Goal: Information Seeking & Learning: Learn about a topic

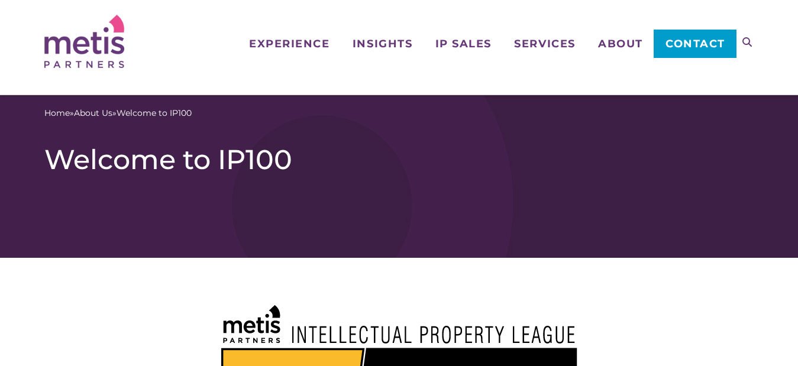
scroll to position [381, 0]
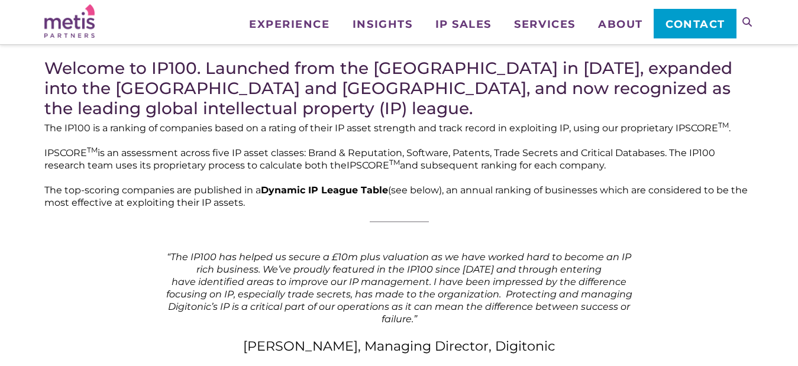
click at [71, 18] on img at bounding box center [69, 21] width 50 height 34
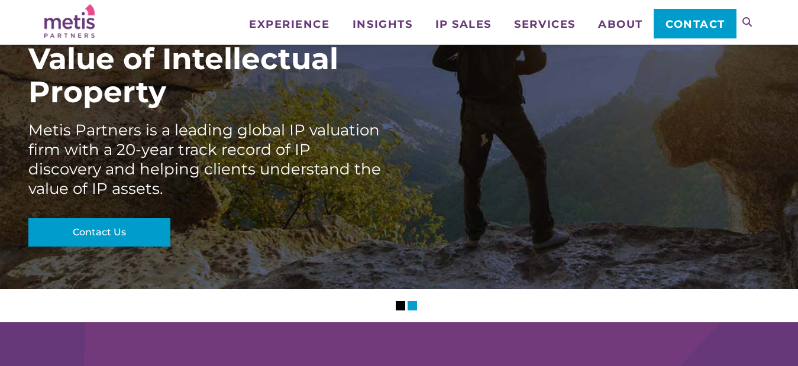
scroll to position [118, 0]
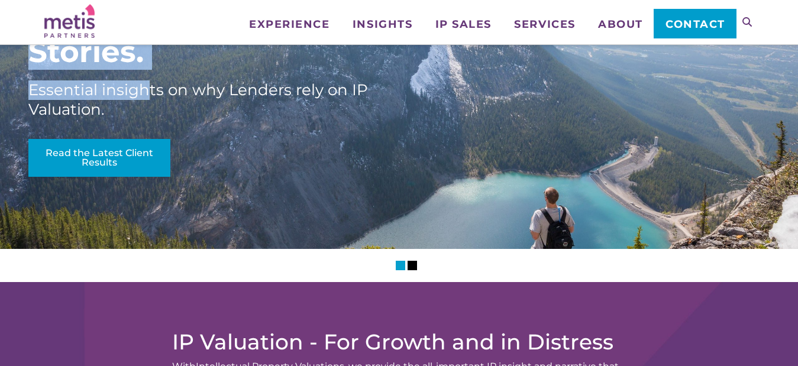
drag, startPoint x: 22, startPoint y: 88, endPoint x: 145, endPoint y: 90, distance: 123.1
click at [145, 90] on div "Discover The Hidden Value of Intellectual Property Metis Partners is a leading …" at bounding box center [399, 65] width 798 height 367
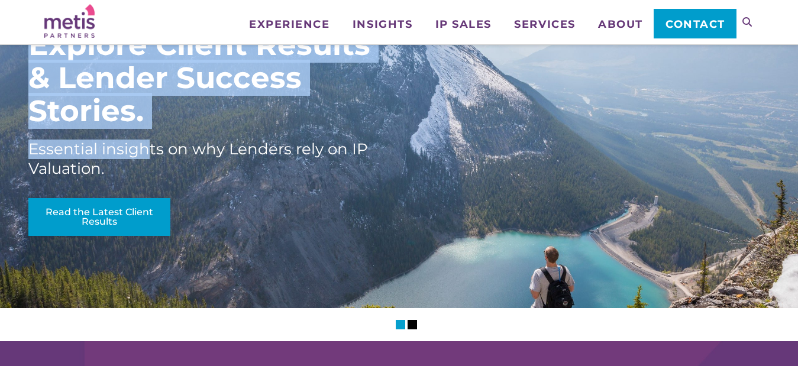
scroll to position [0, 0]
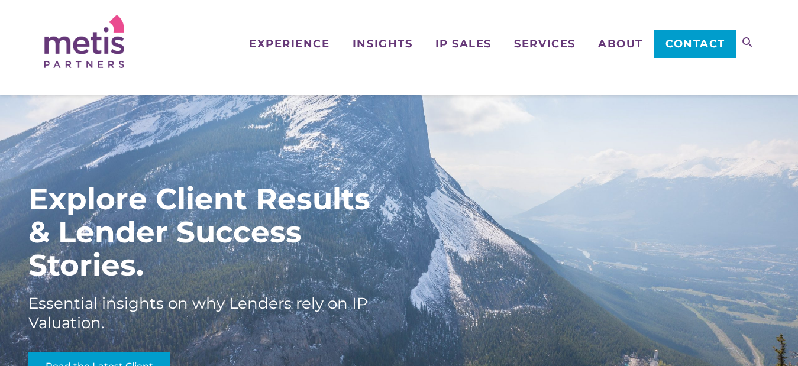
click at [389, 89] on div "Navigation Experience Who We Work With Industries & Sectors Insights Articles/I…" at bounding box center [399, 47] width 798 height 95
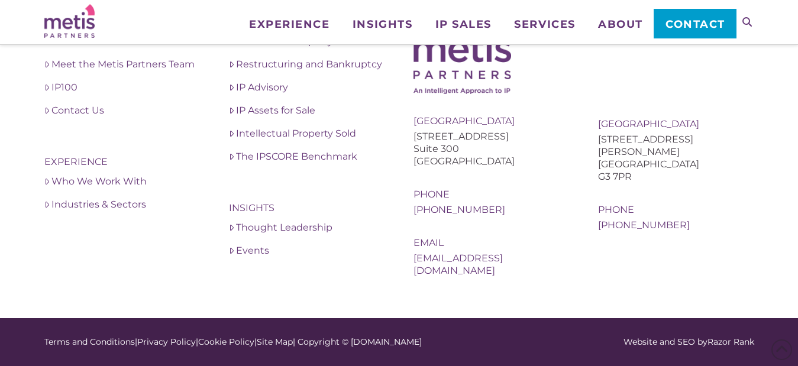
scroll to position [4298, 0]
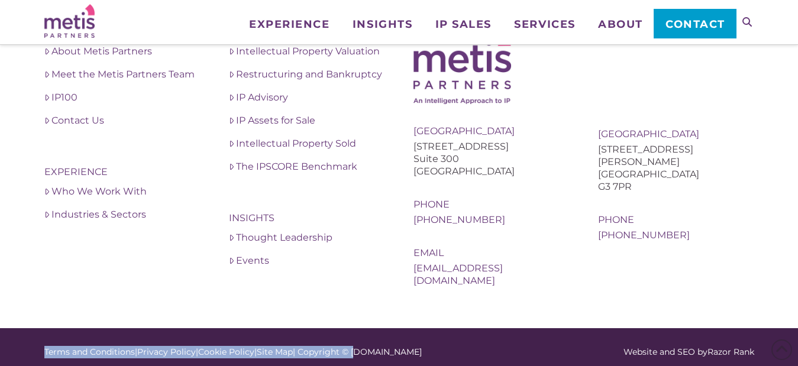
drag, startPoint x: 360, startPoint y: 341, endPoint x: 427, endPoint y: 332, distance: 66.8
click at [427, 332] on div "Terms and Conditions | Privacy Policy | Cookie Policy | Site Map | Copyright © …" at bounding box center [399, 352] width 798 height 48
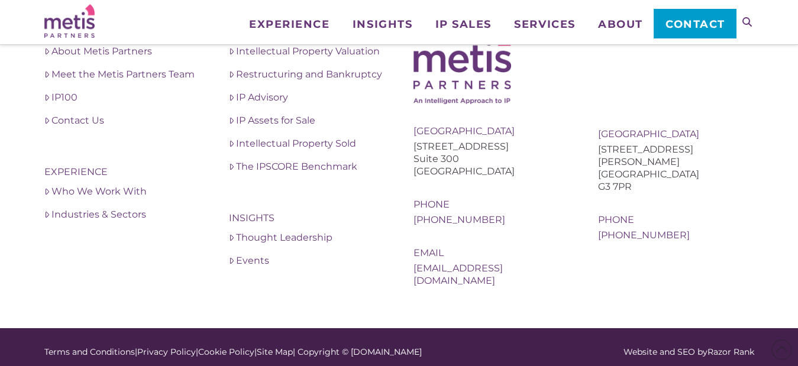
click at [580, 294] on footer "About Us About Metis Partners Meet the Metis Partners Team IP100 Contact Us Exp…" at bounding box center [399, 155] width 798 height 345
copy div "Metispartners"
drag, startPoint x: 418, startPoint y: 343, endPoint x: 360, endPoint y: 343, distance: 58.6
click at [360, 346] on div "Terms and Conditions | Privacy Policy | Cookie Policy | Site Map | Copyright © …" at bounding box center [328, 352] width 568 height 12
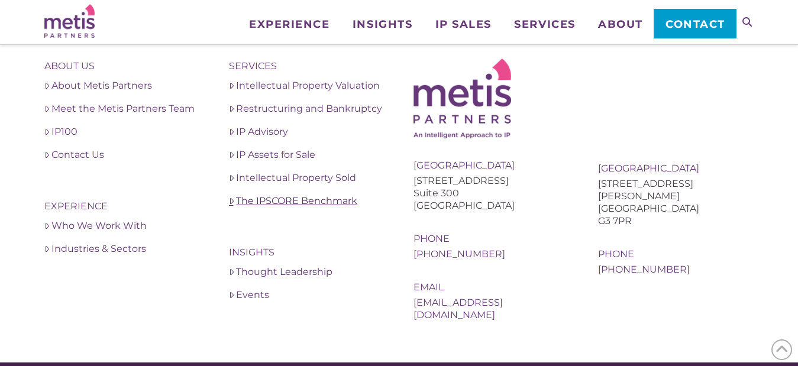
scroll to position [4221, 0]
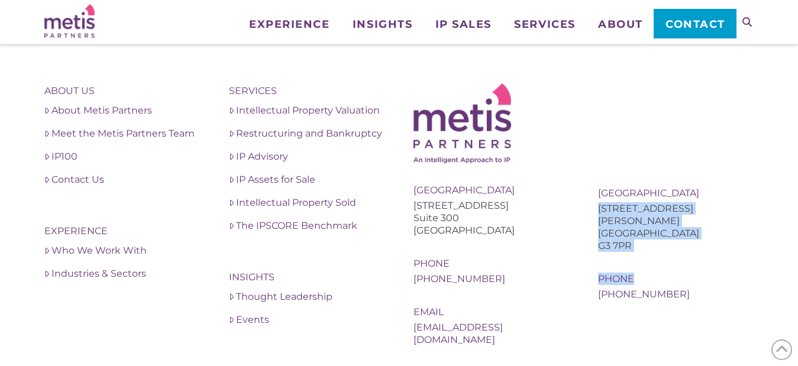
copy div "10 Newton Place Glasgow G3 7PR Phone"
drag, startPoint x: 598, startPoint y: 209, endPoint x: 645, endPoint y: 247, distance: 59.8
click at [645, 247] on div "United Kingdom 10 Newton Place Glasgow G3 7PR Phone +44 (0) 141 353 3011" at bounding box center [676, 244] width 156 height 114
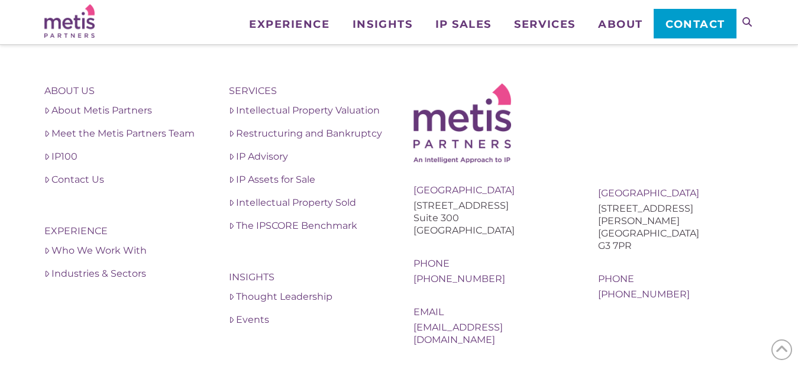
click at [637, 118] on div "United Kingdom 10 Newton Place Glasgow G3 7PR Phone +44 (0) 141 353 3011" at bounding box center [676, 191] width 156 height 217
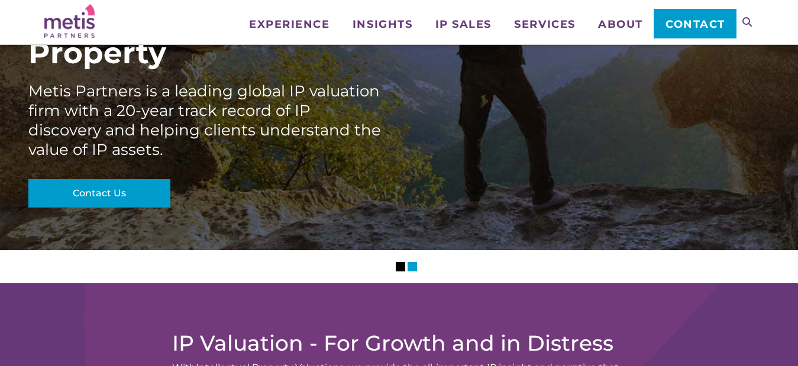
scroll to position [118, 0]
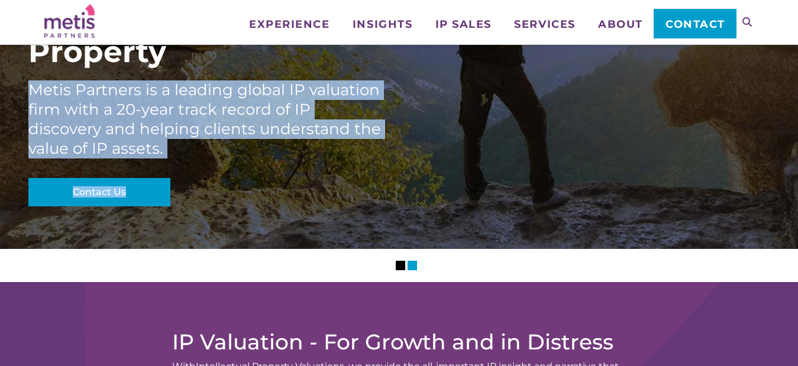
drag, startPoint x: 28, startPoint y: 91, endPoint x: 177, endPoint y: 159, distance: 164.4
click at [177, 159] on div "Discover The Hidden Value of Intellectual Property Metis Partners is a leading …" at bounding box center [399, 65] width 798 height 367
copy div "Metis Partners is a leading global IP valuation firm with a 20-year track recor…"
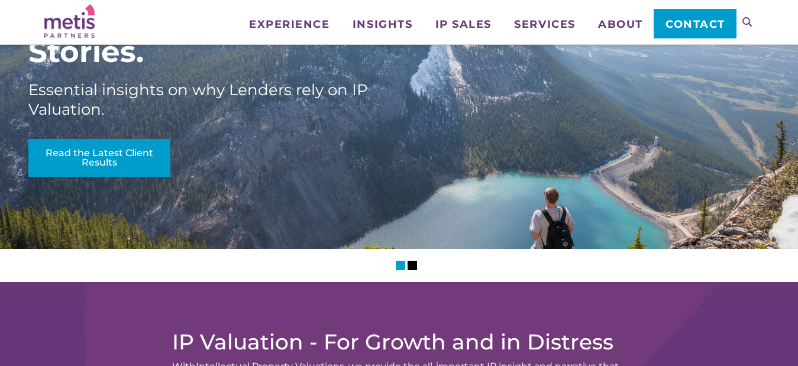
click at [626, 259] on div "Discover The Hidden Value of Intellectual Property Metis Partners is a leading …" at bounding box center [399, 82] width 798 height 400
